Goal: Task Accomplishment & Management: Complete application form

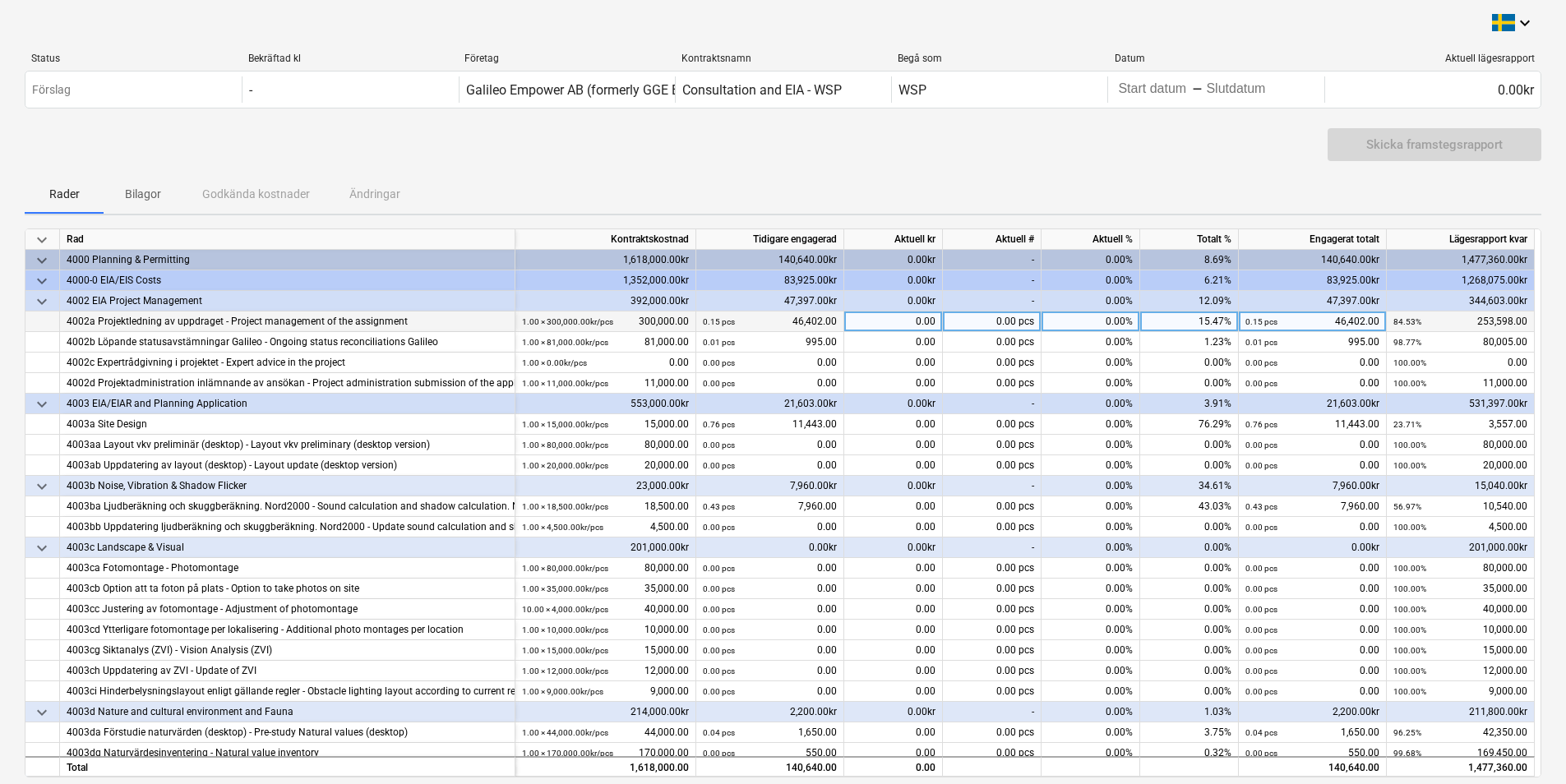
click at [834, 321] on div "0.00" at bounding box center [893, 321] width 98 height 20
type input "14323"
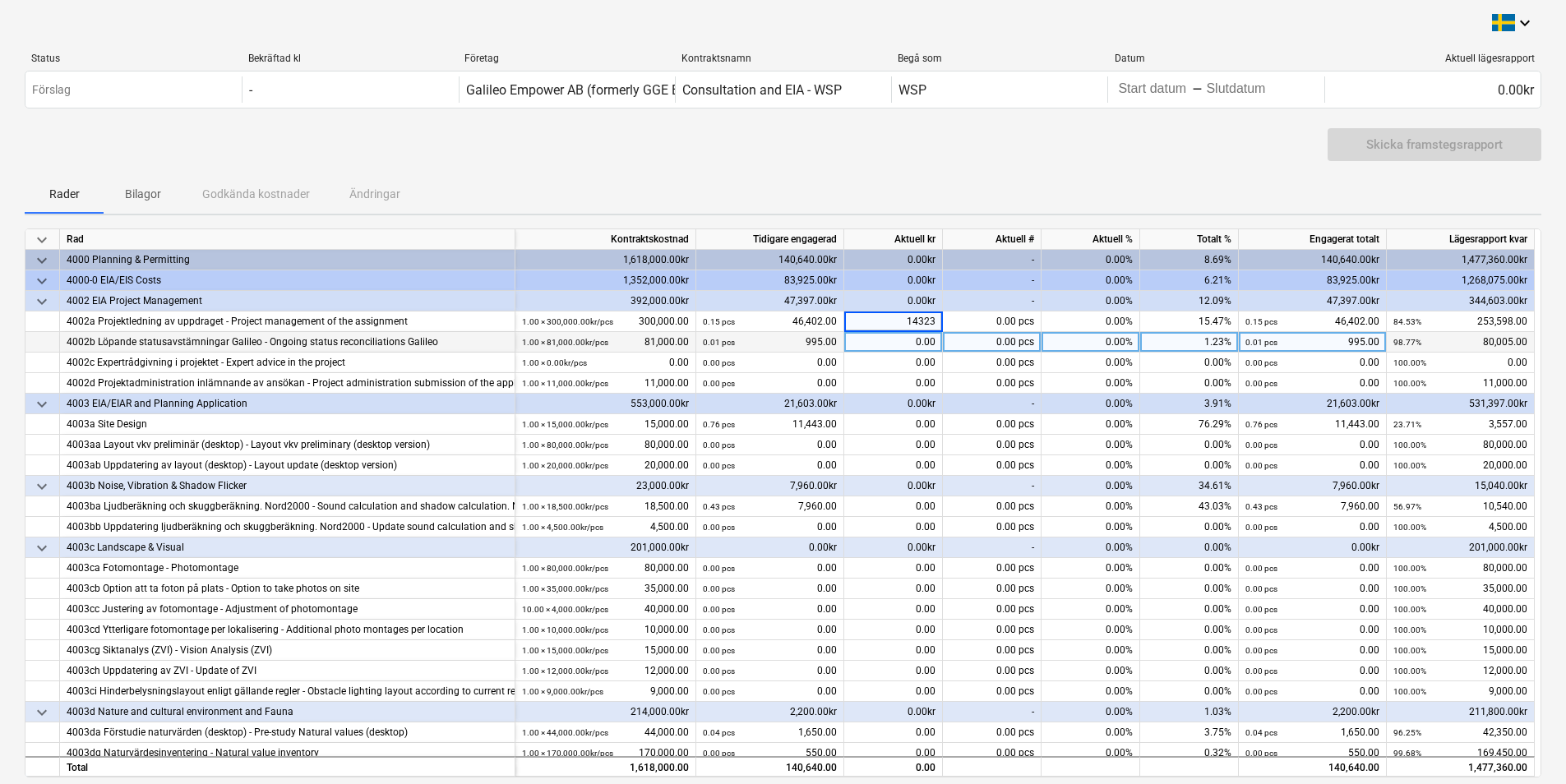
click at [834, 346] on div "0.00" at bounding box center [893, 342] width 98 height 20
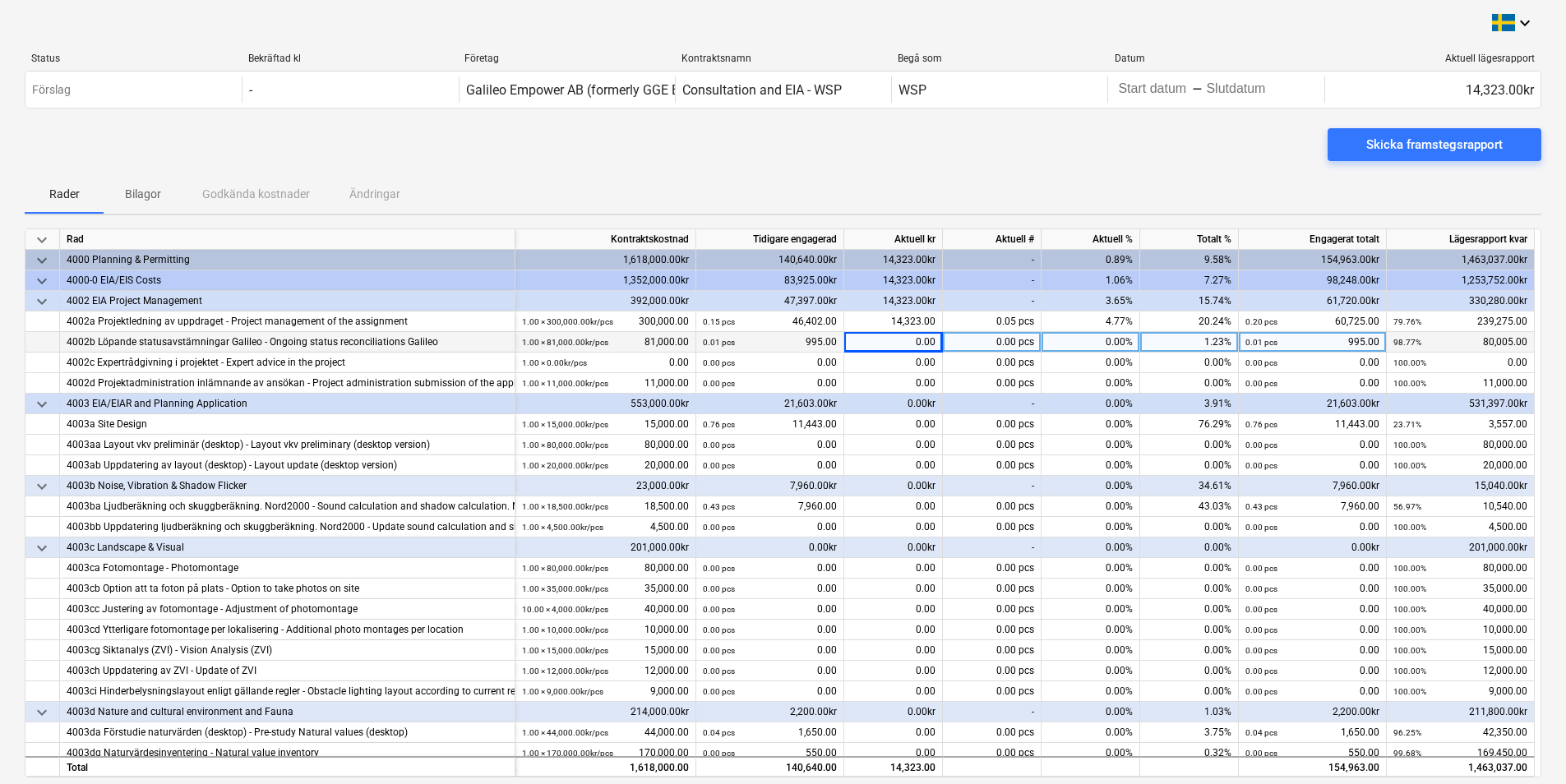
click at [834, 339] on div "0.00" at bounding box center [893, 342] width 98 height 20
type input "1350"
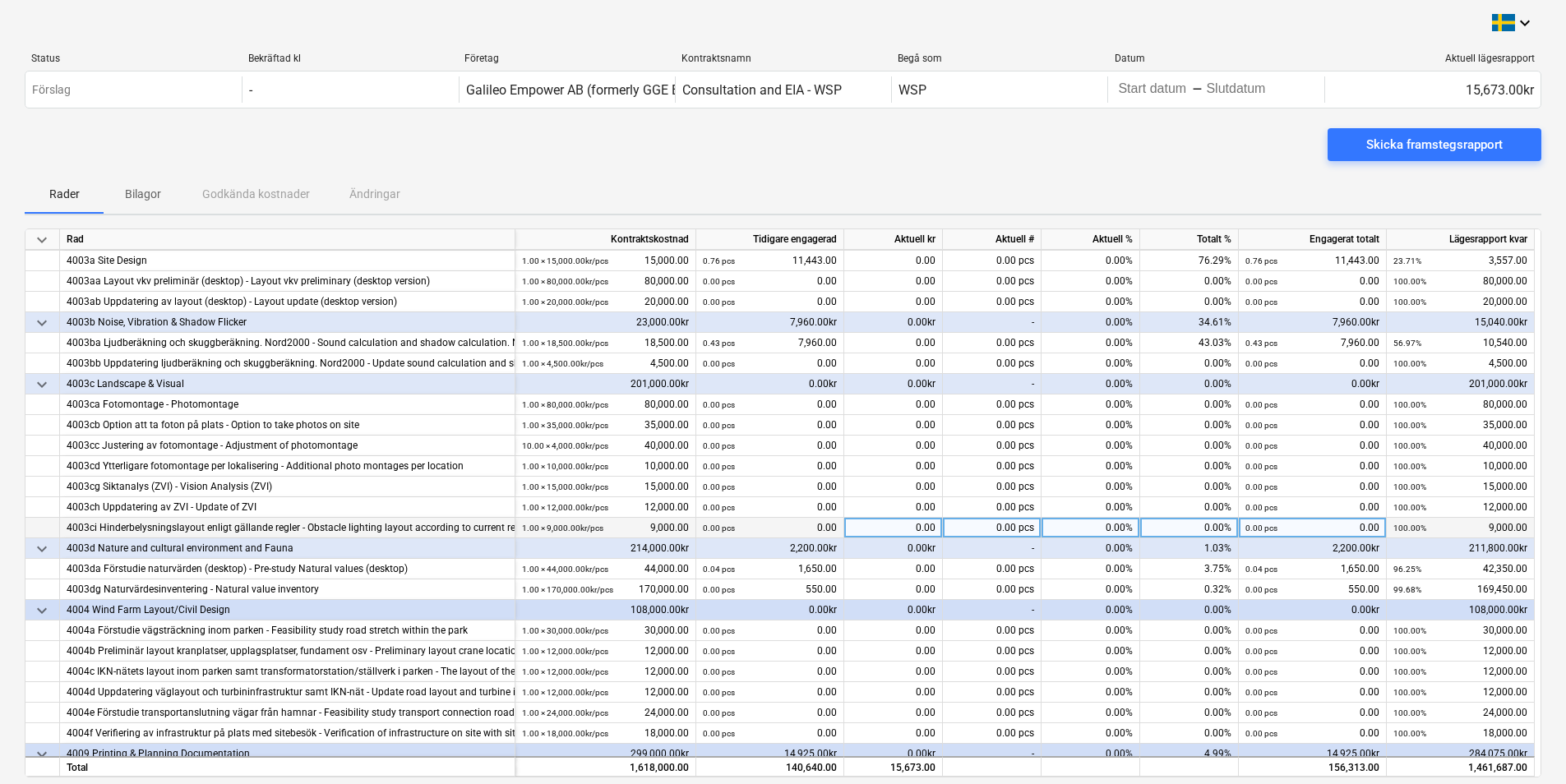
scroll to position [165, 0]
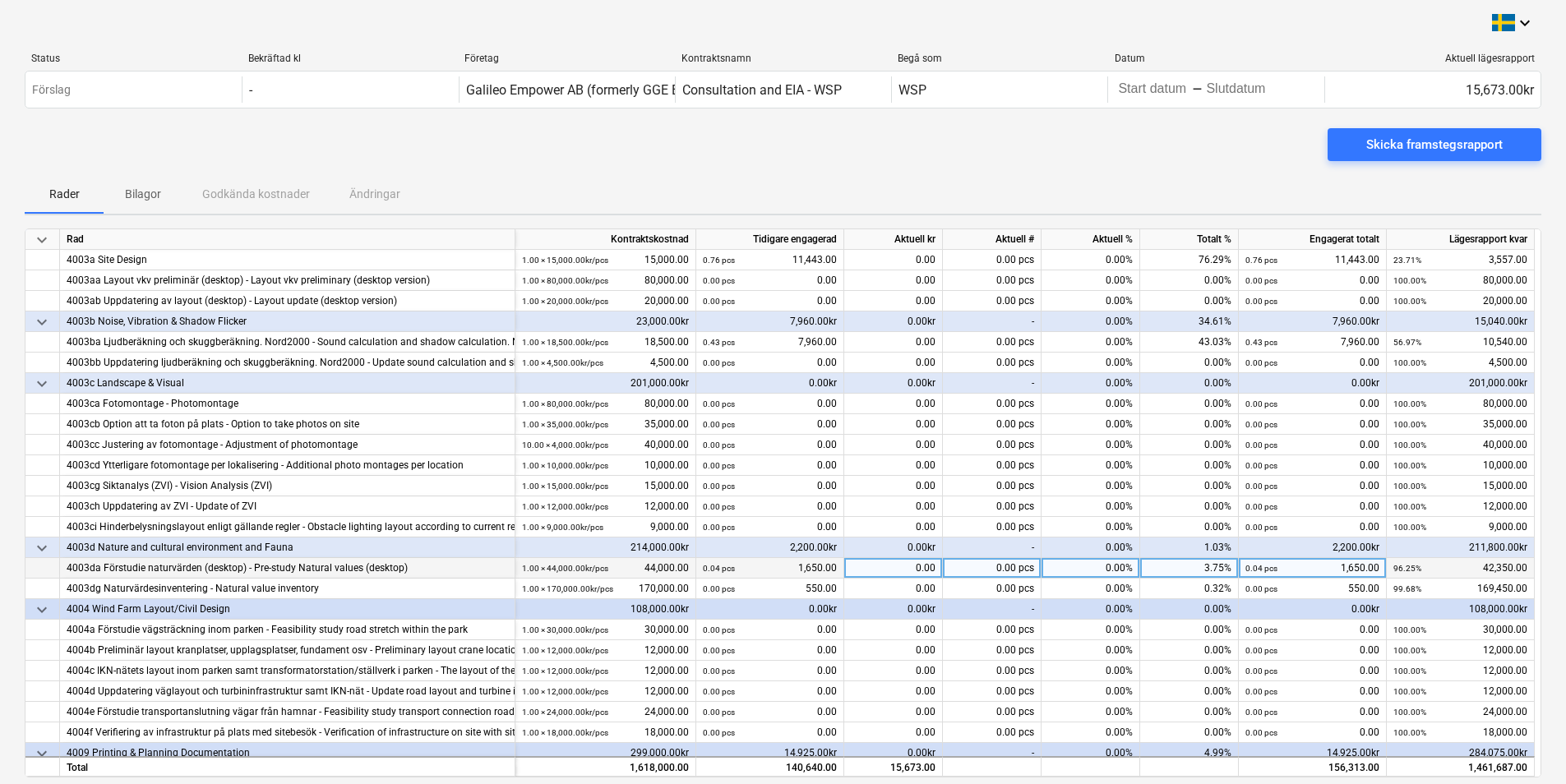
click at [834, 570] on div "0.00" at bounding box center [893, 568] width 98 height 20
type input "20900"
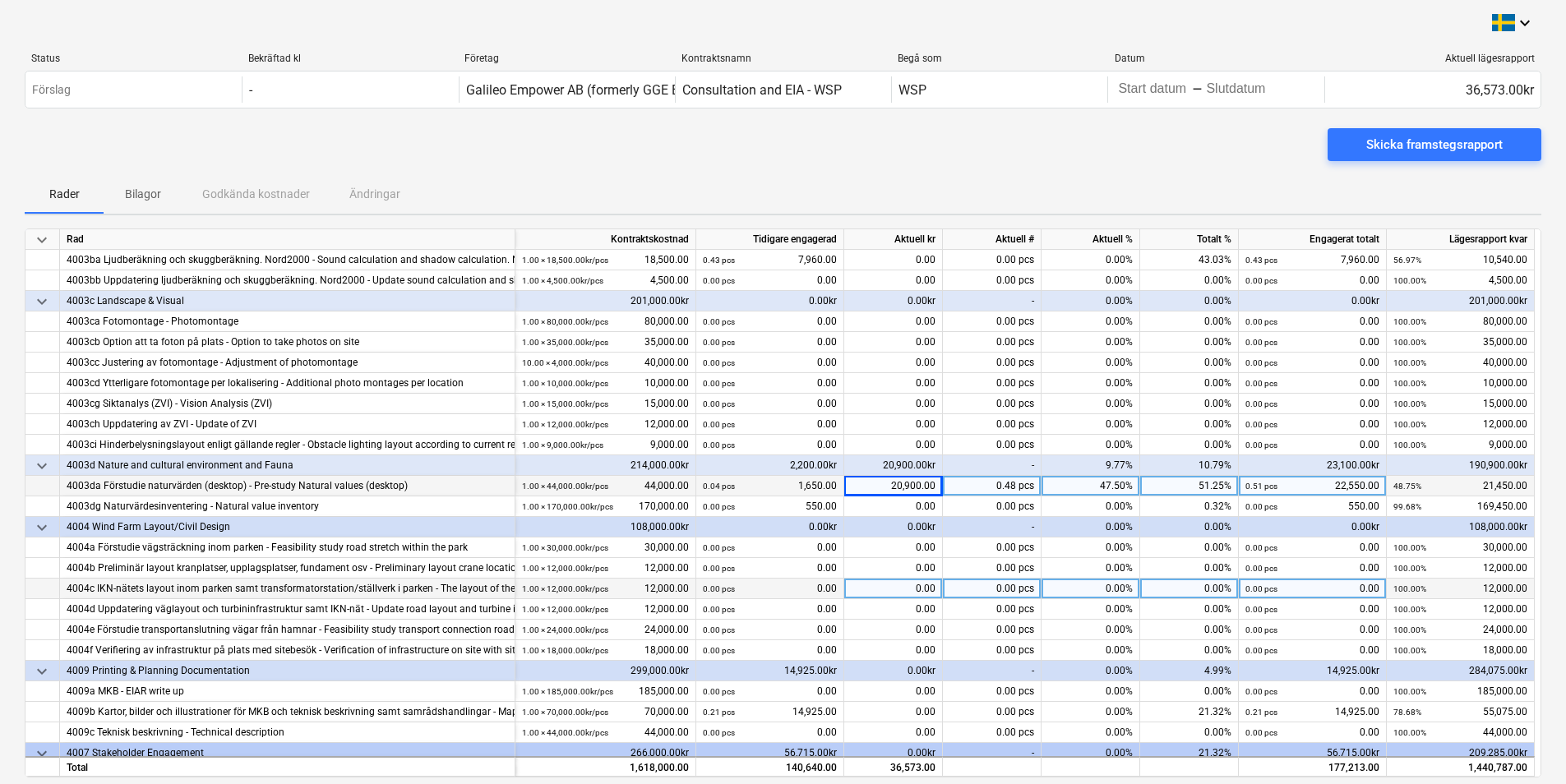
scroll to position [398, 0]
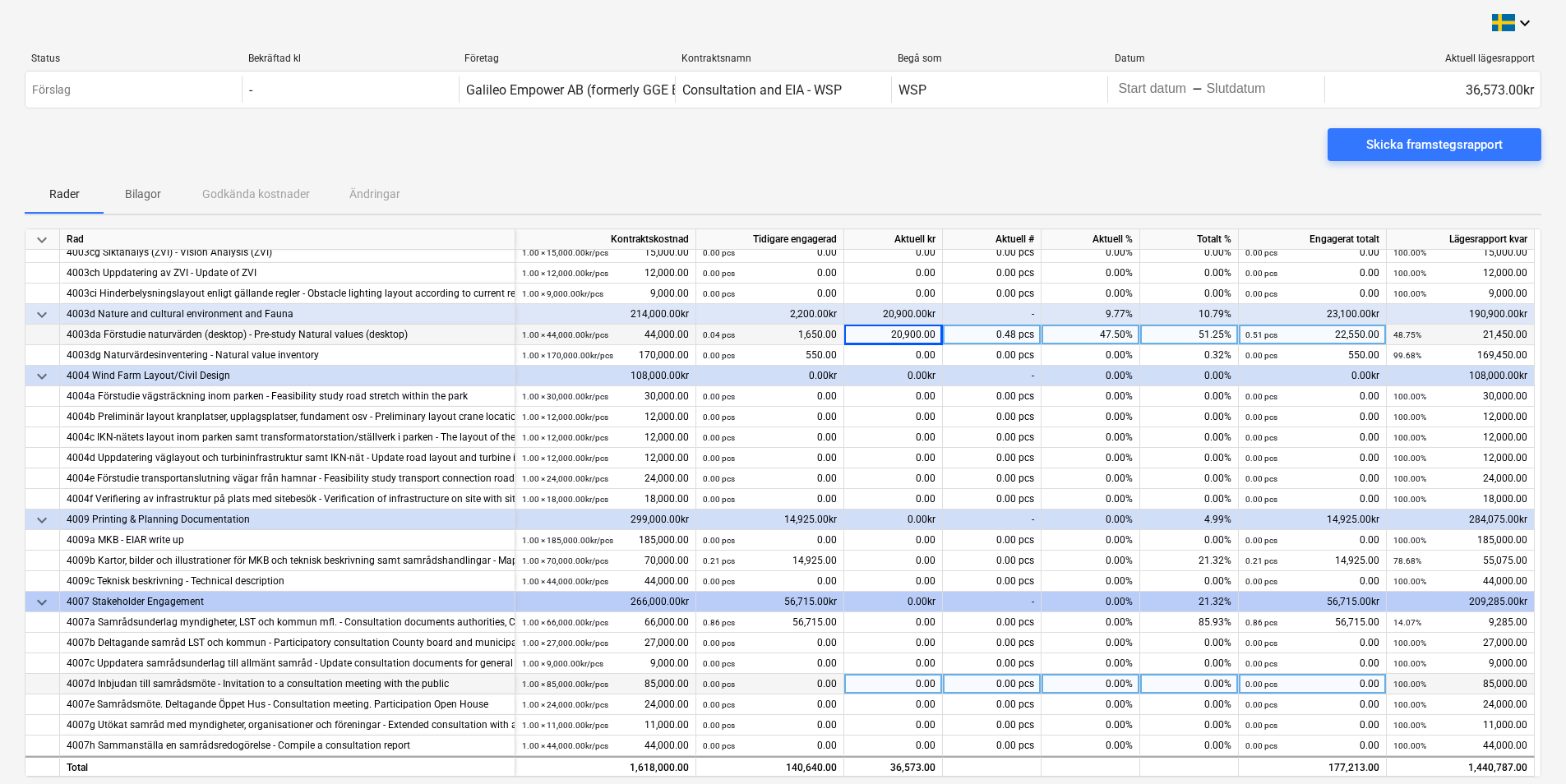
click at [834, 683] on div "0.00" at bounding box center [893, 684] width 98 height 20
type input "2700"
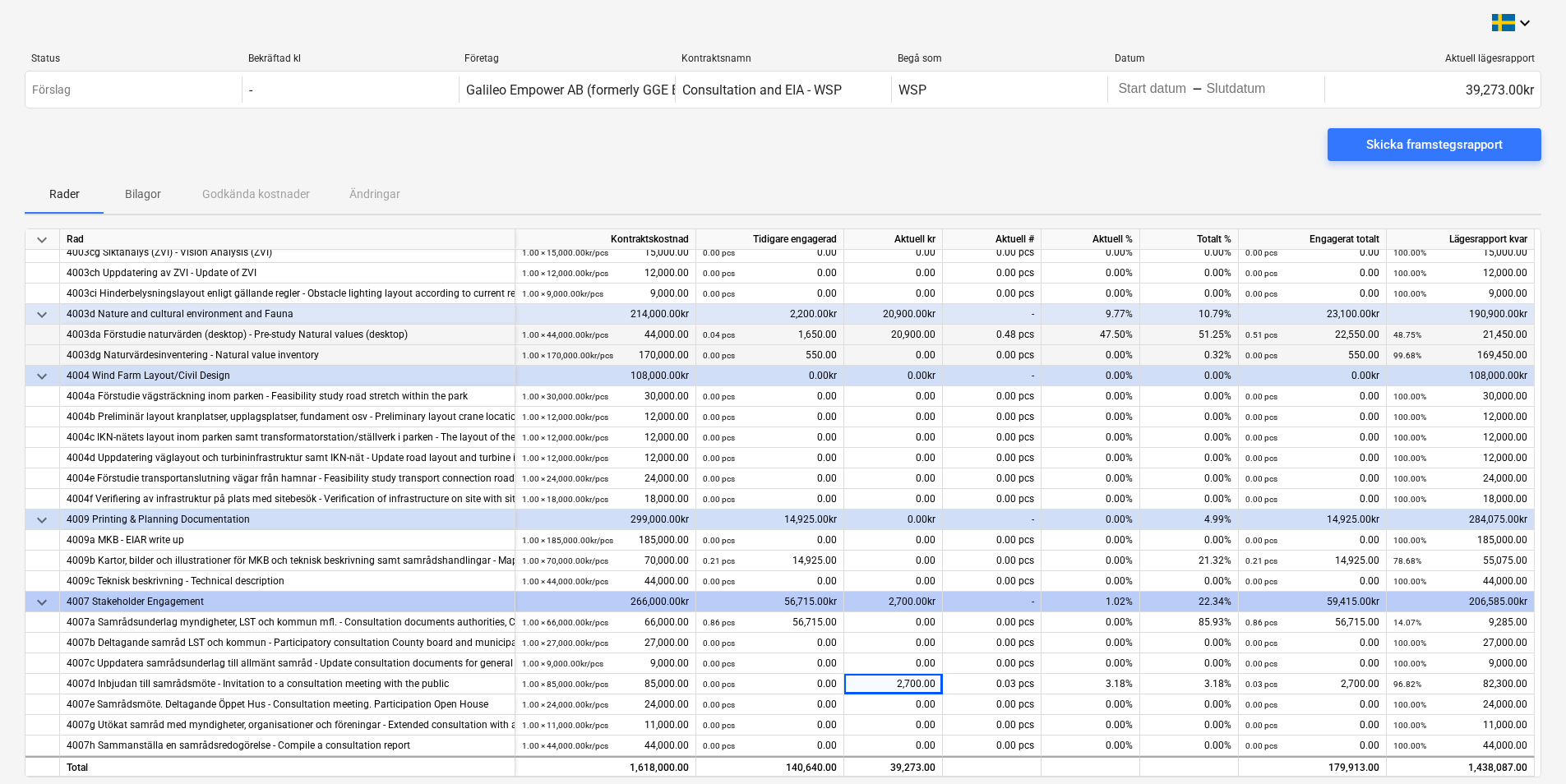
click at [834, 357] on div "0.00" at bounding box center [893, 355] width 98 height 20
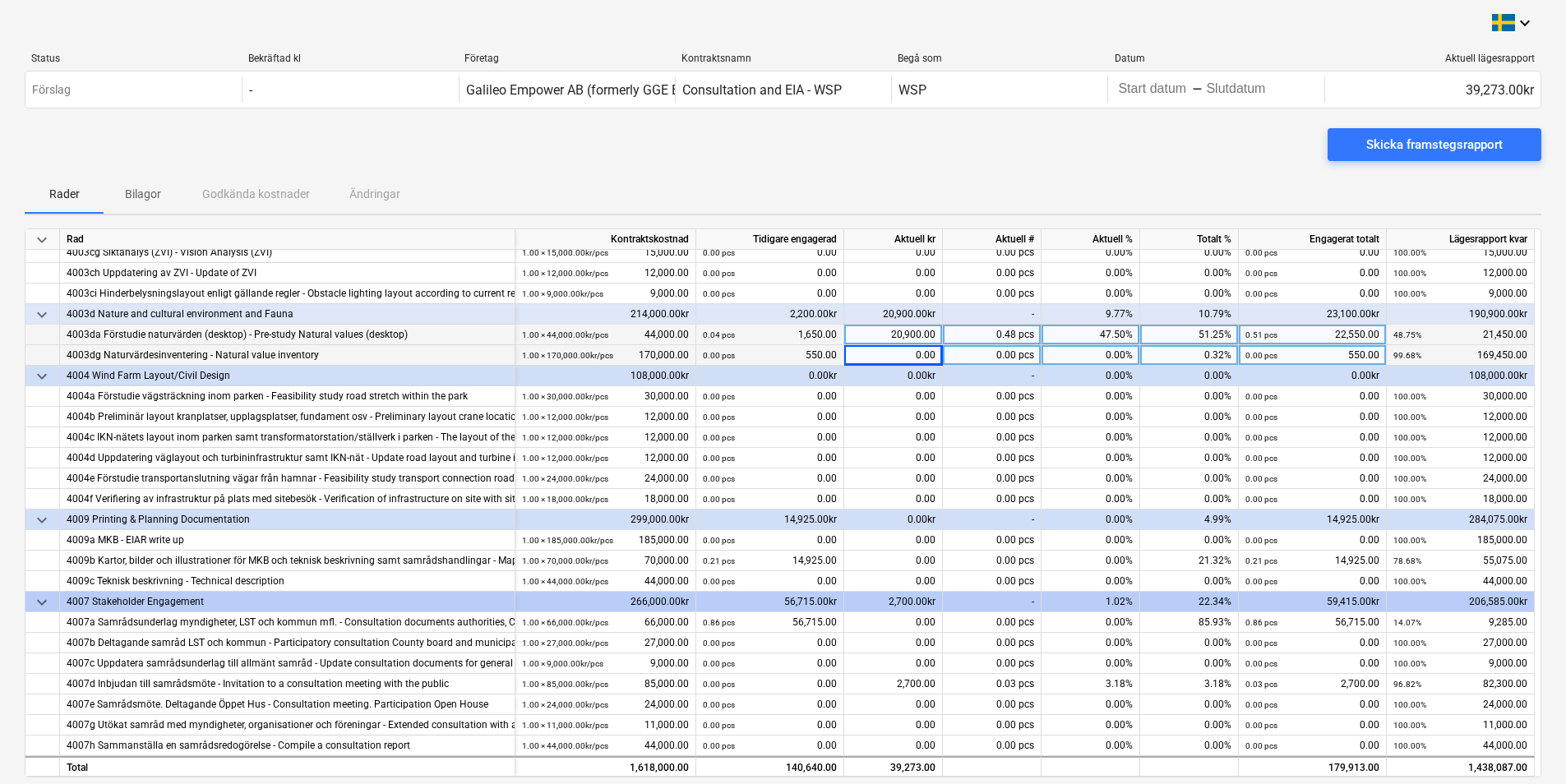
click at [834, 355] on div "0.00" at bounding box center [893, 355] width 98 height 20
type input "1897"
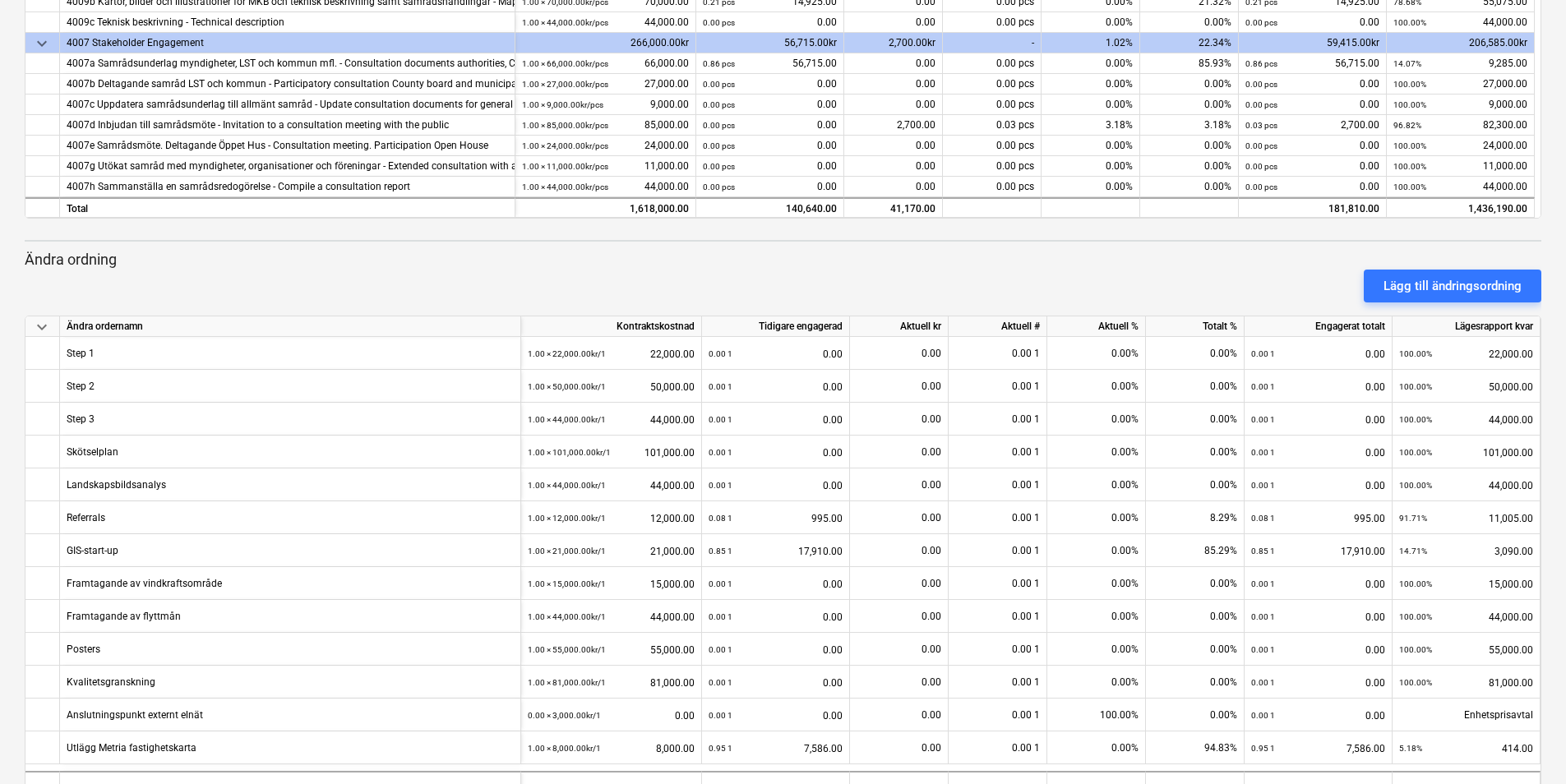
scroll to position [606, 0]
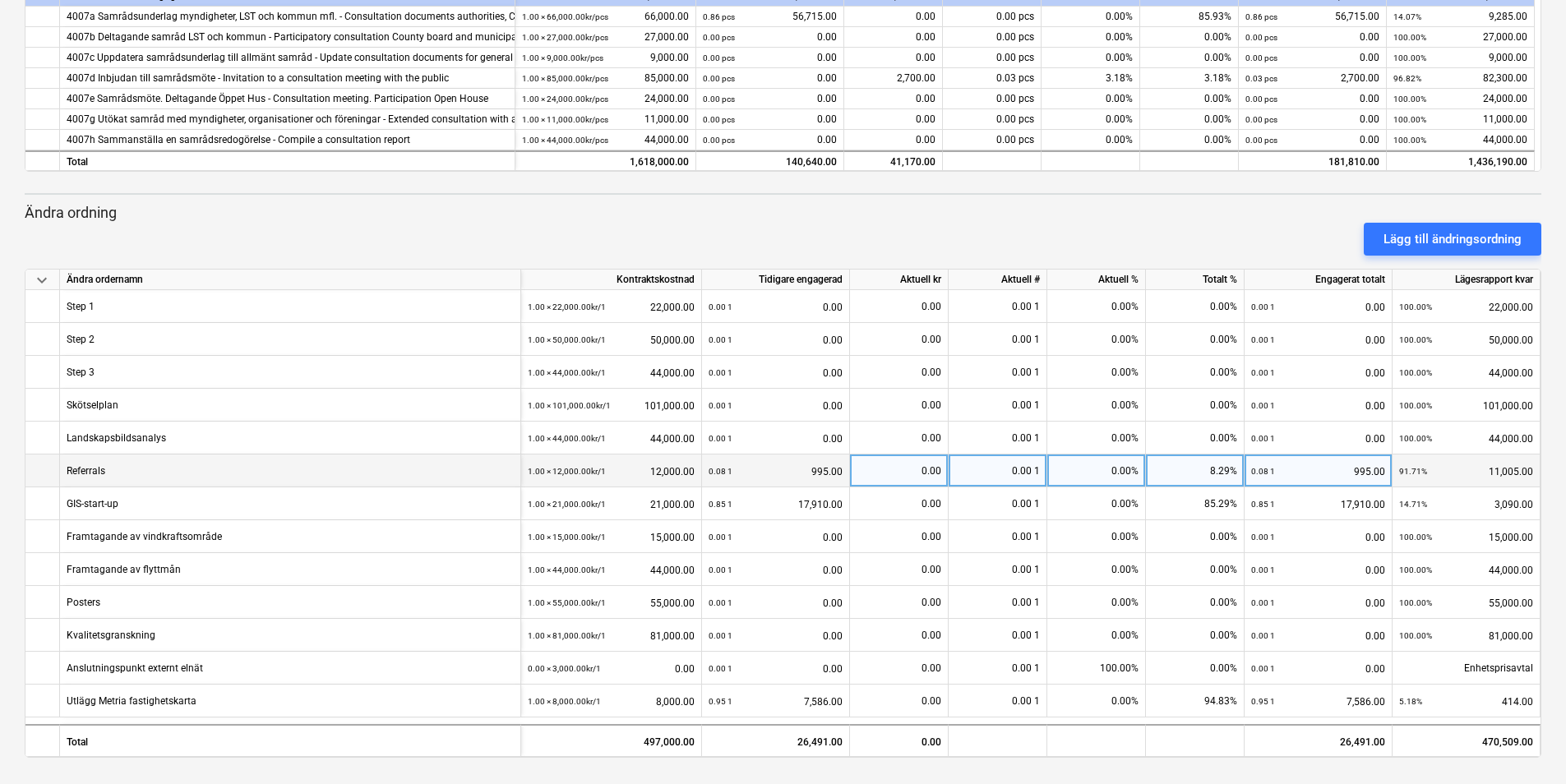
click at [834, 476] on div "0.00" at bounding box center [898, 470] width 85 height 33
type input "6680"
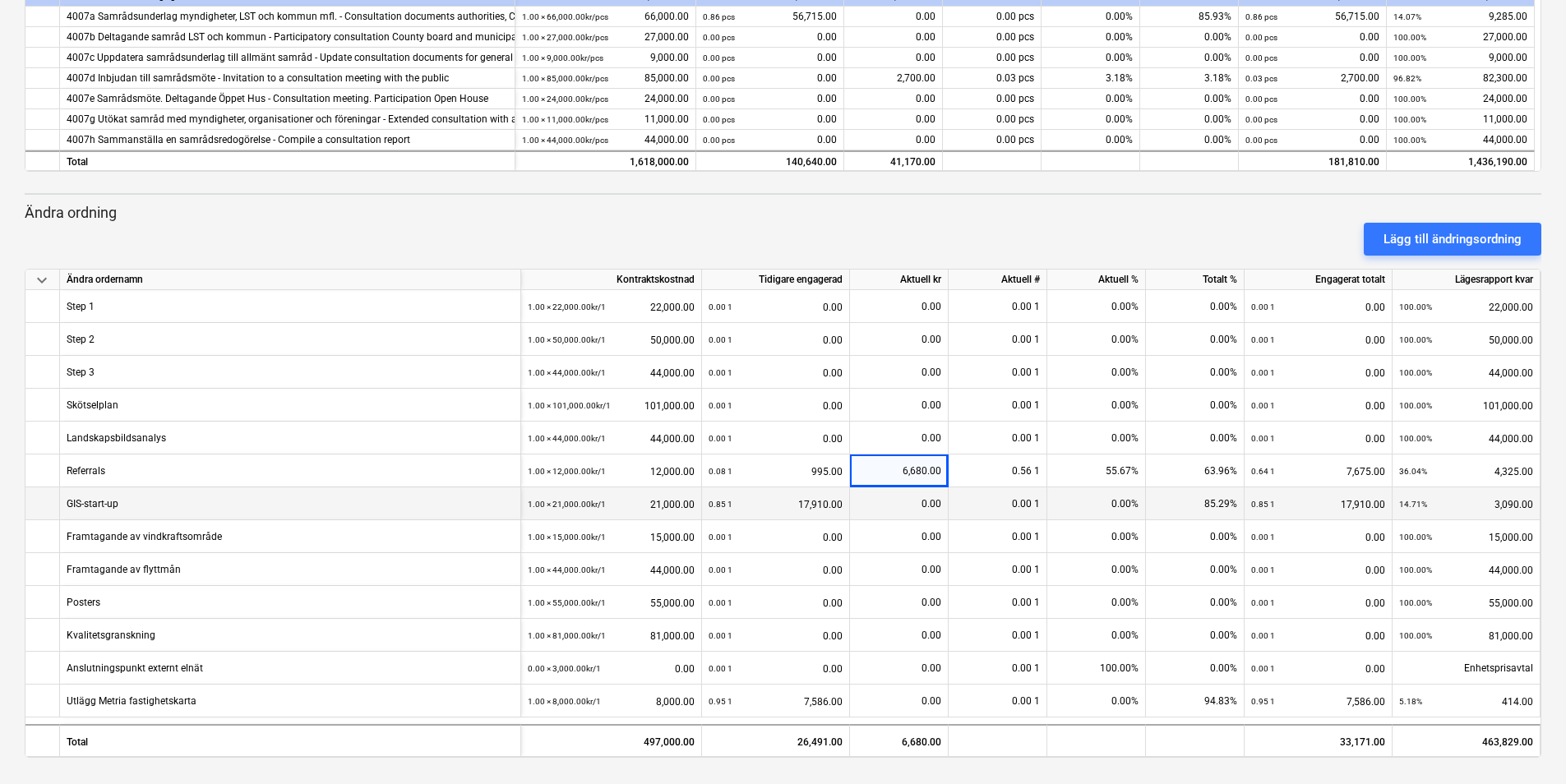
click at [834, 501] on div "0.00" at bounding box center [898, 504] width 85 height 33
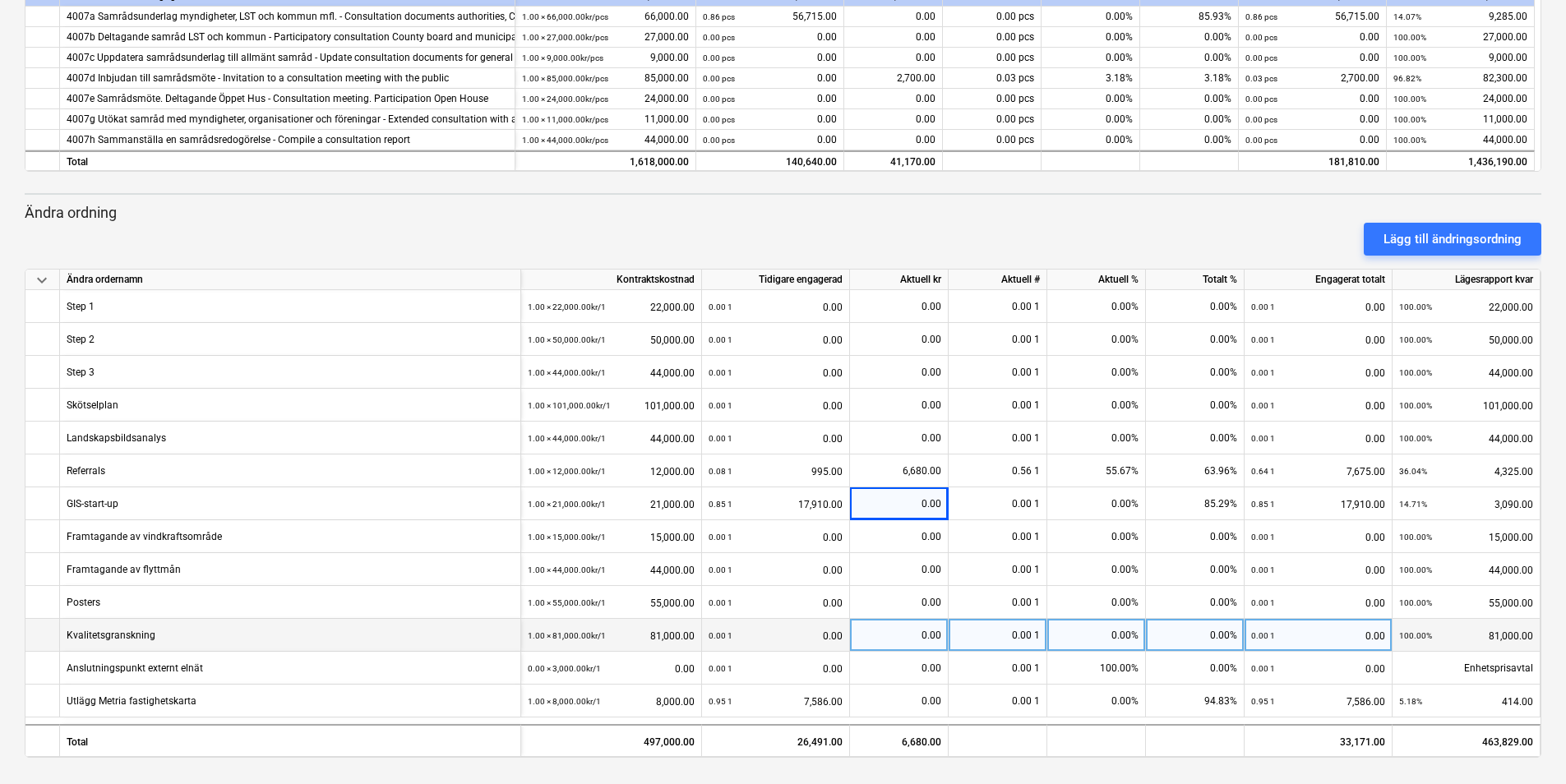
click at [834, 636] on div "0.00" at bounding box center [898, 635] width 85 height 33
type input "5400"
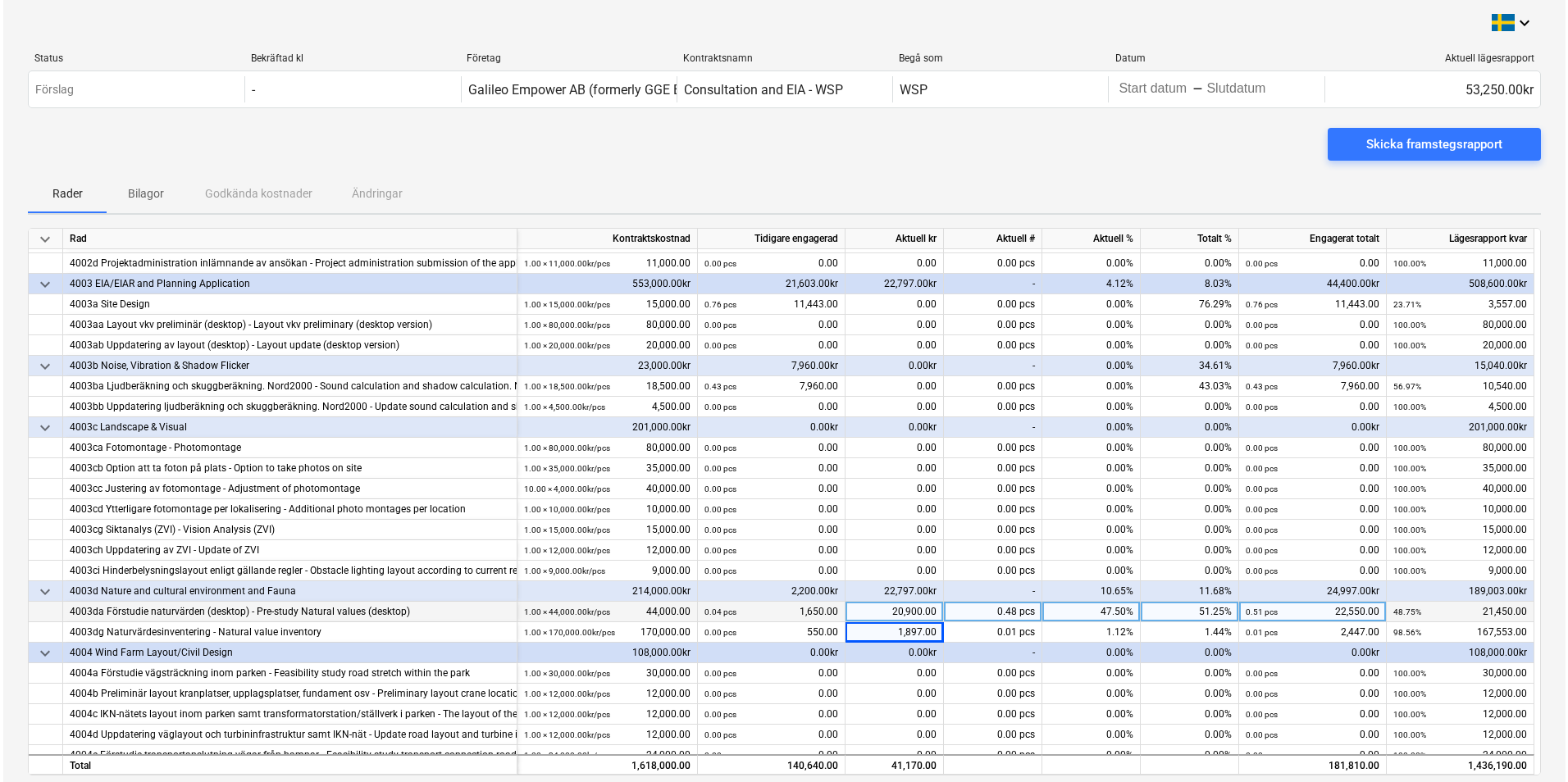
scroll to position [112, 0]
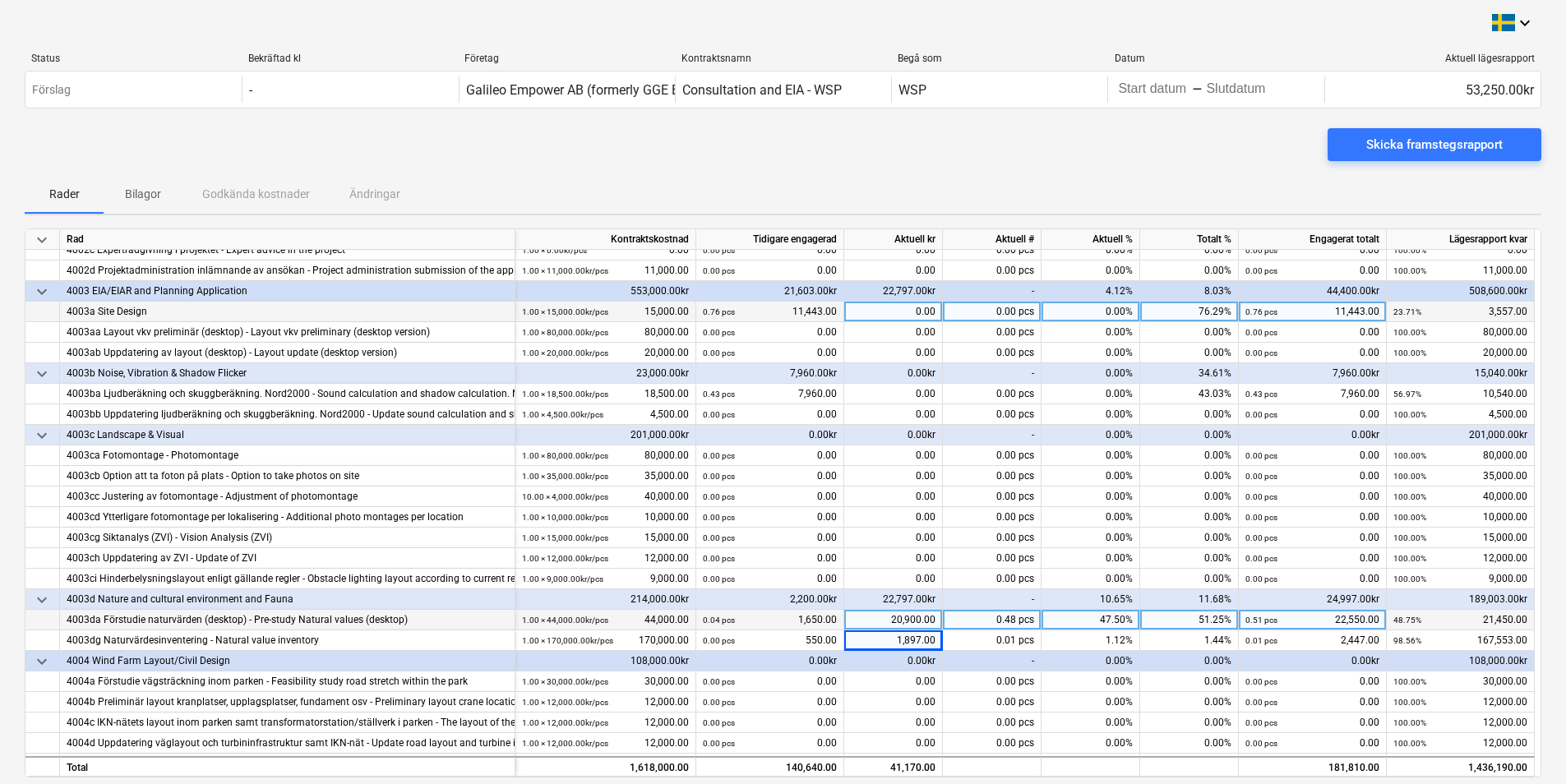
click at [834, 314] on div "0.00" at bounding box center [893, 311] width 98 height 20
type input "2700"
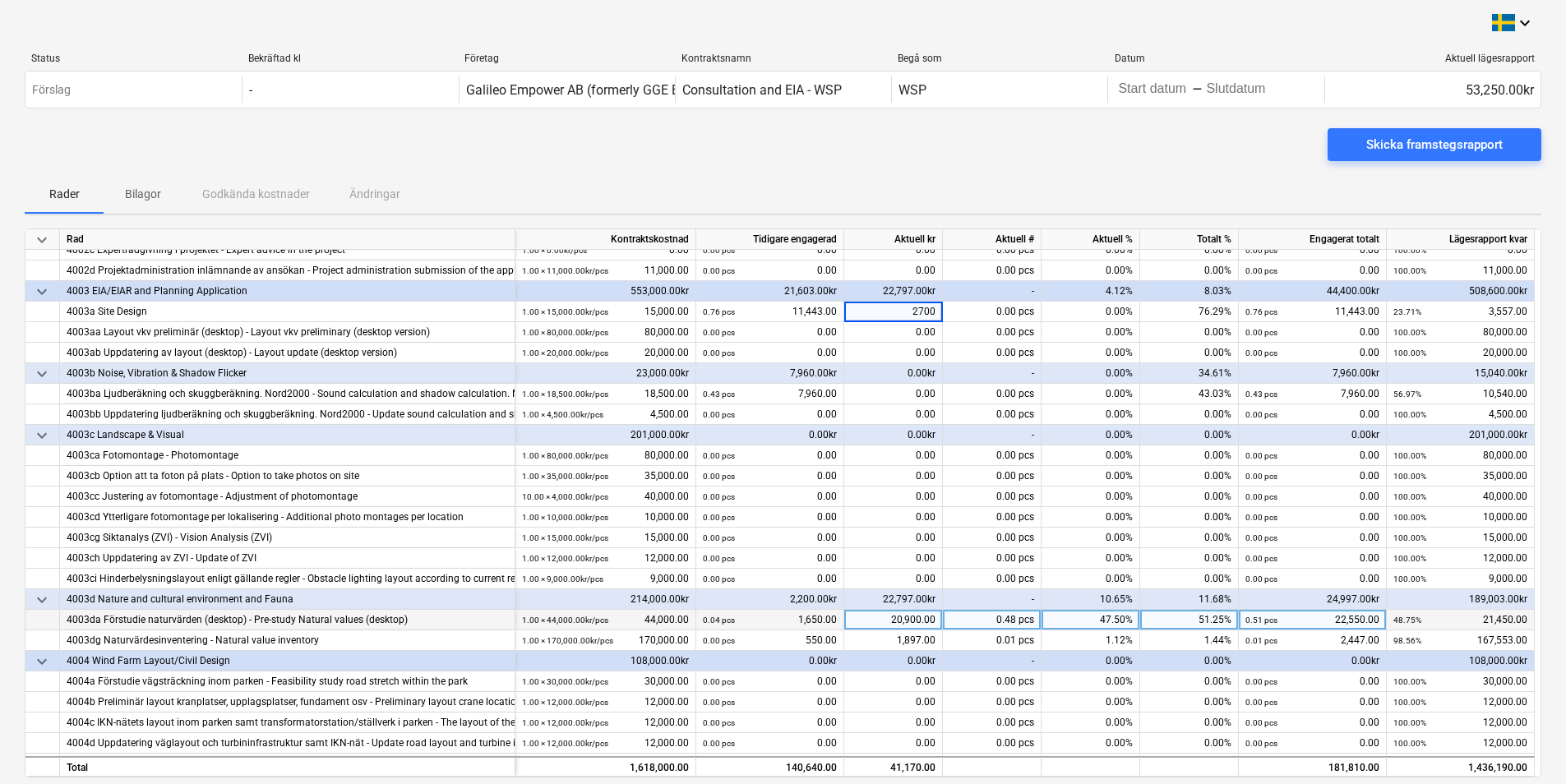
click at [834, 444] on div "-" at bounding box center [992, 435] width 98 height 20
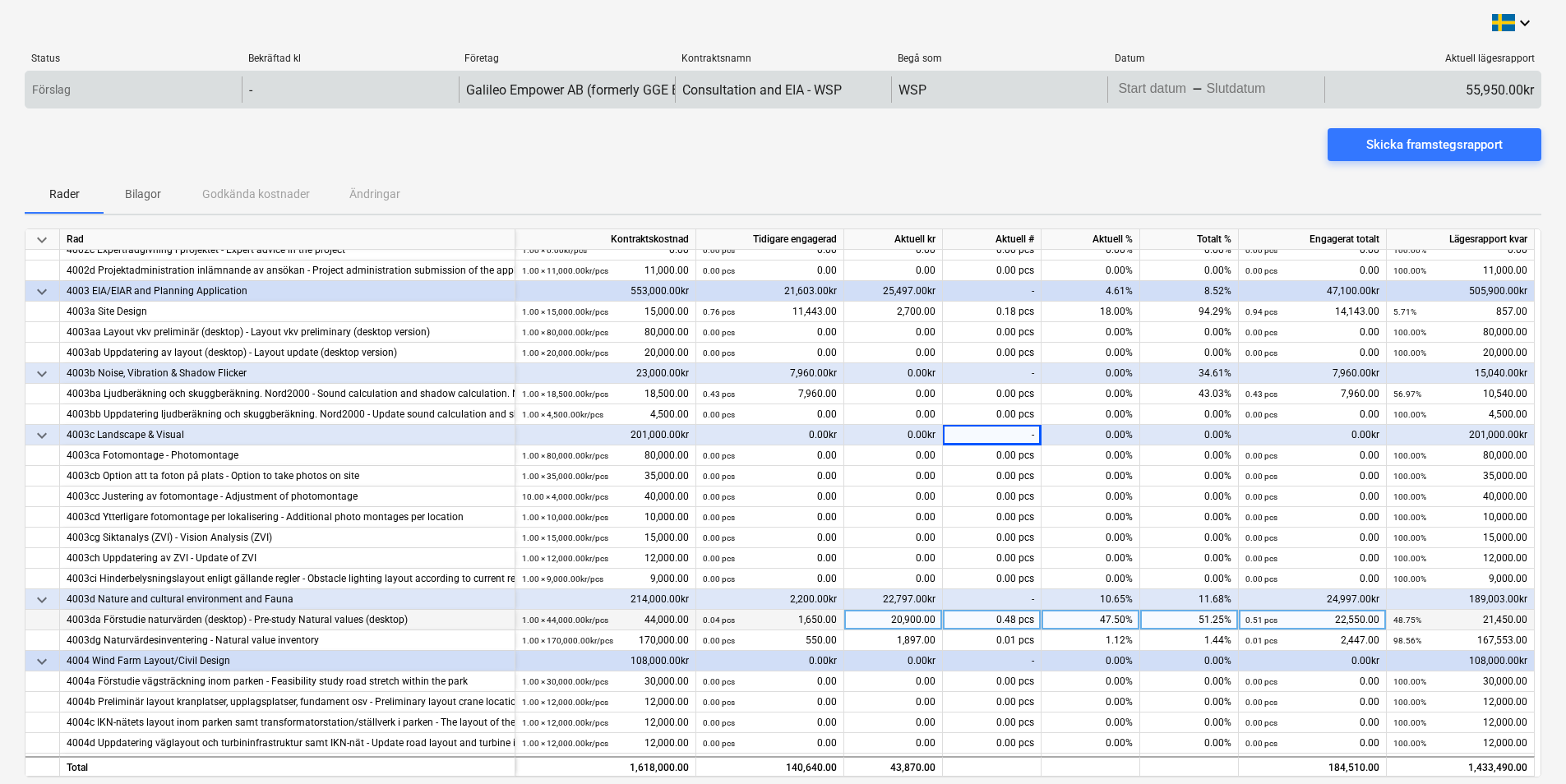
click at [834, 92] on body "keyboard_arrow_down Status Bekräftad kl Företag Kontraktsnamn Begå som Datum Ak…" at bounding box center [783, 392] width 1566 height 784
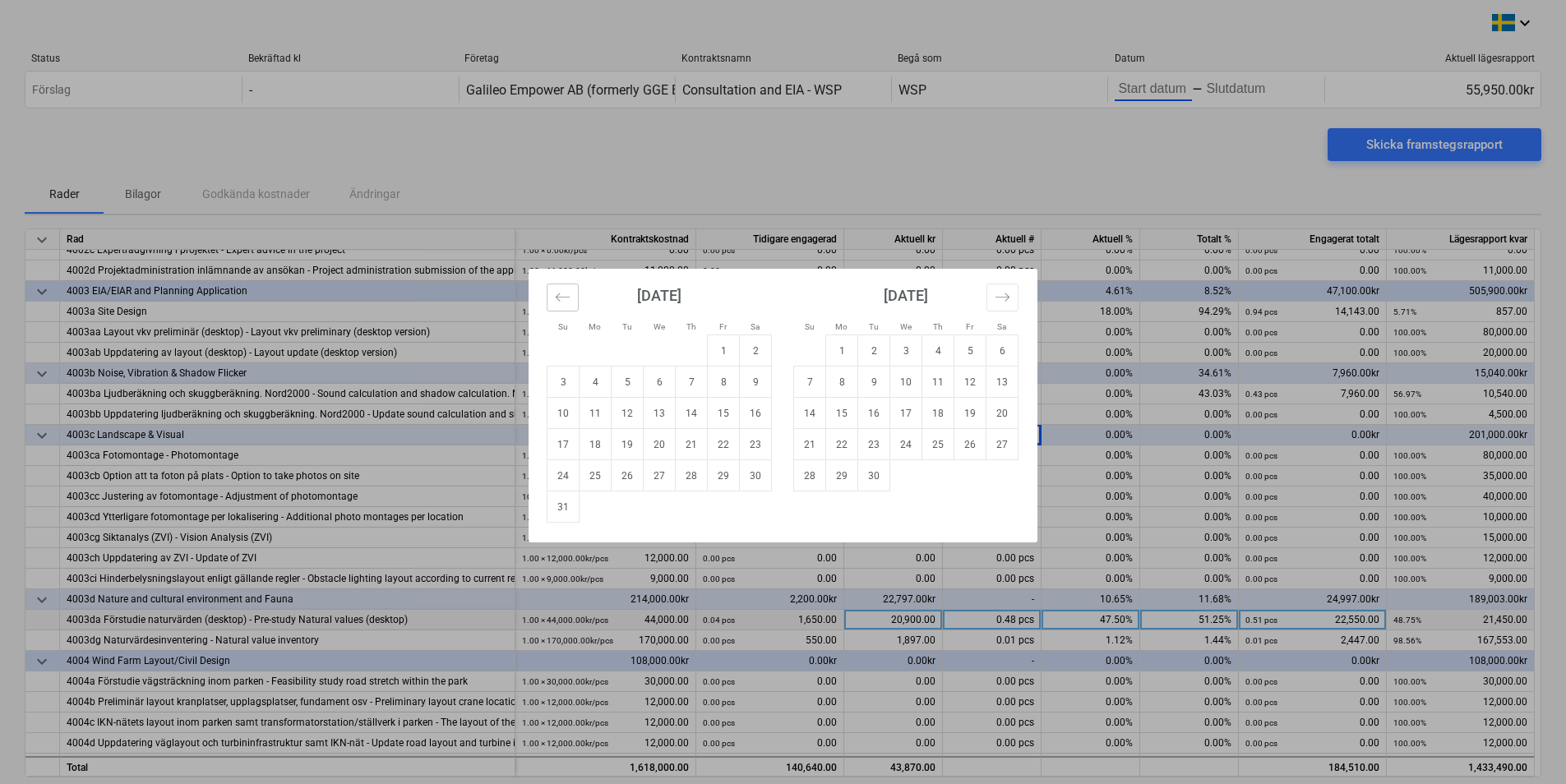
click at [557, 296] on icon "Move backward to switch to the previous month." at bounding box center [563, 297] width 14 height 8
click at [631, 349] on td "1" at bounding box center [627, 350] width 32 height 31
type input "[DATE]"
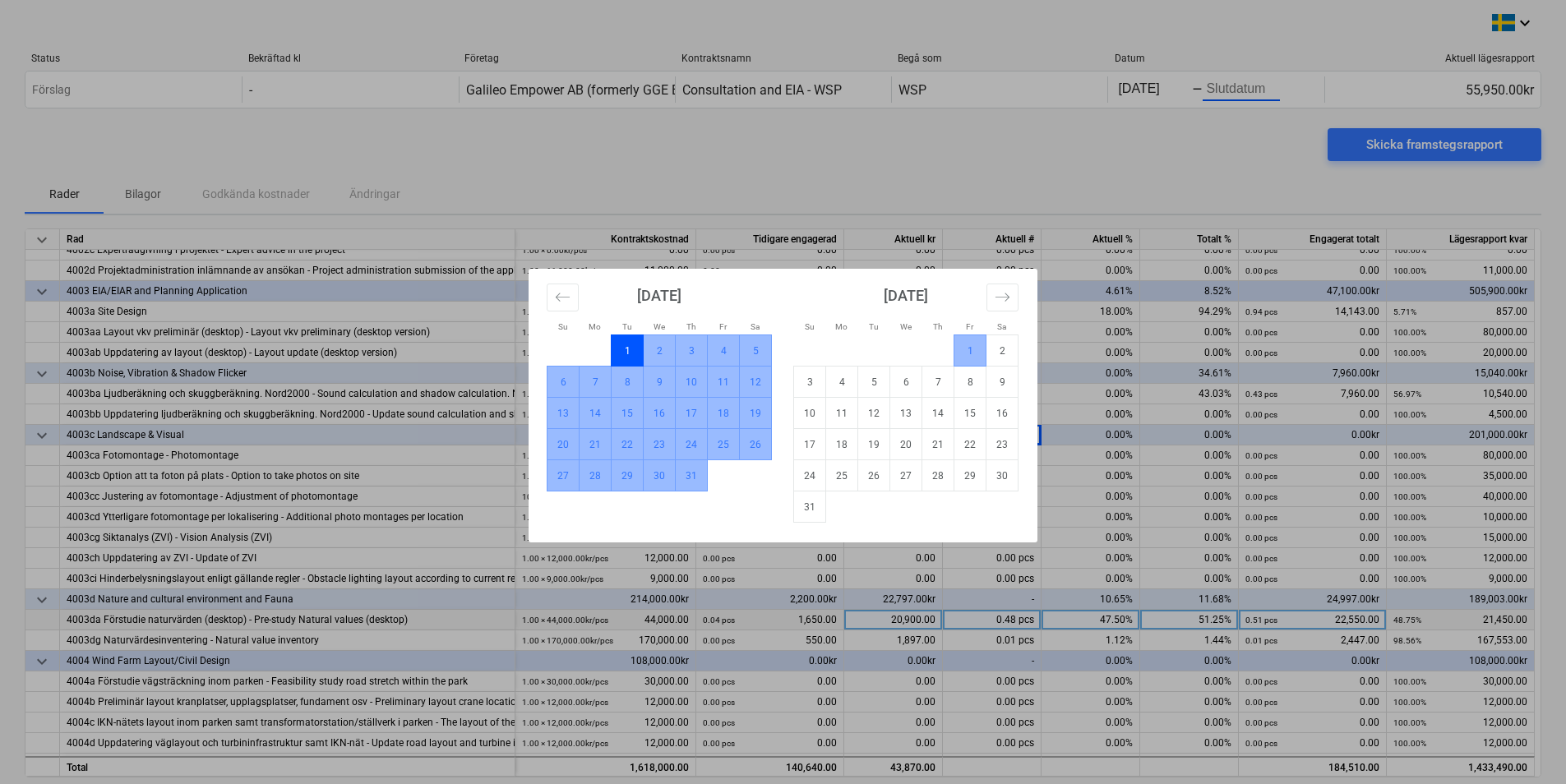
click at [834, 353] on td "1" at bounding box center [971, 350] width 32 height 31
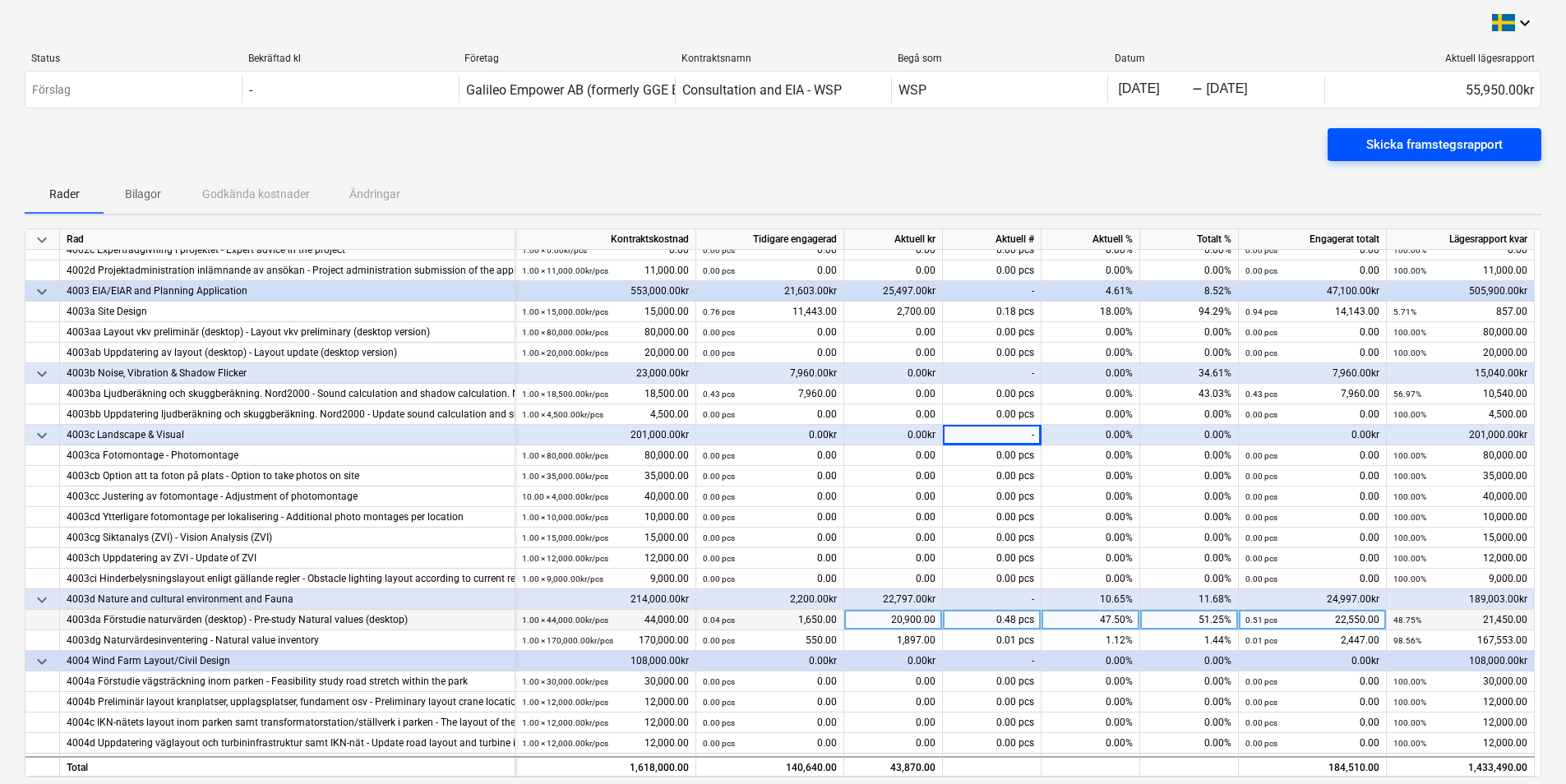
click at [834, 145] on div "Skicka framstegsrapport" at bounding box center [1434, 144] width 137 height 21
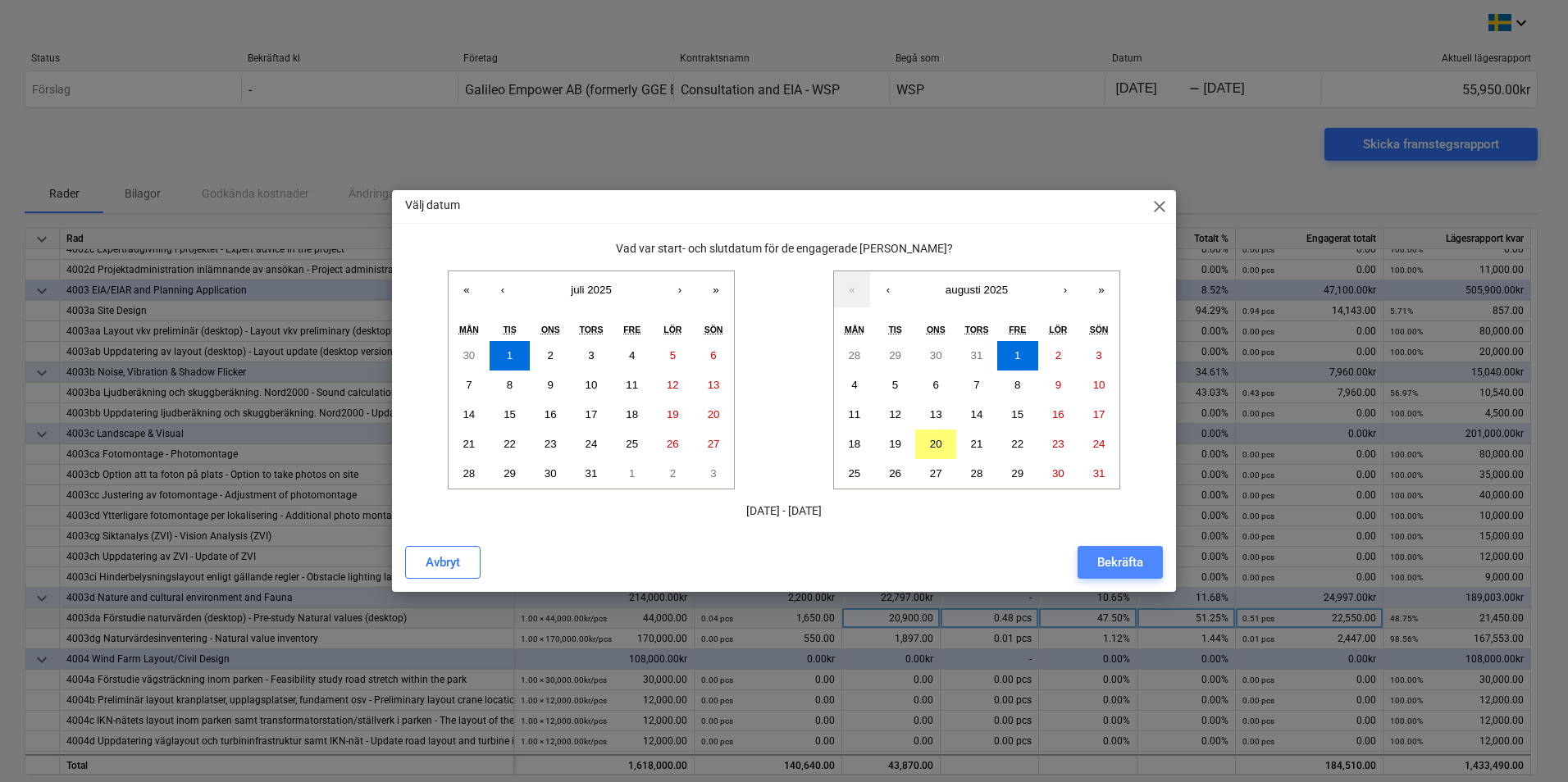
click at [832, 559] on div "Bekräfta" at bounding box center [1120, 562] width 46 height 21
